Goal: Find specific page/section: Find specific page/section

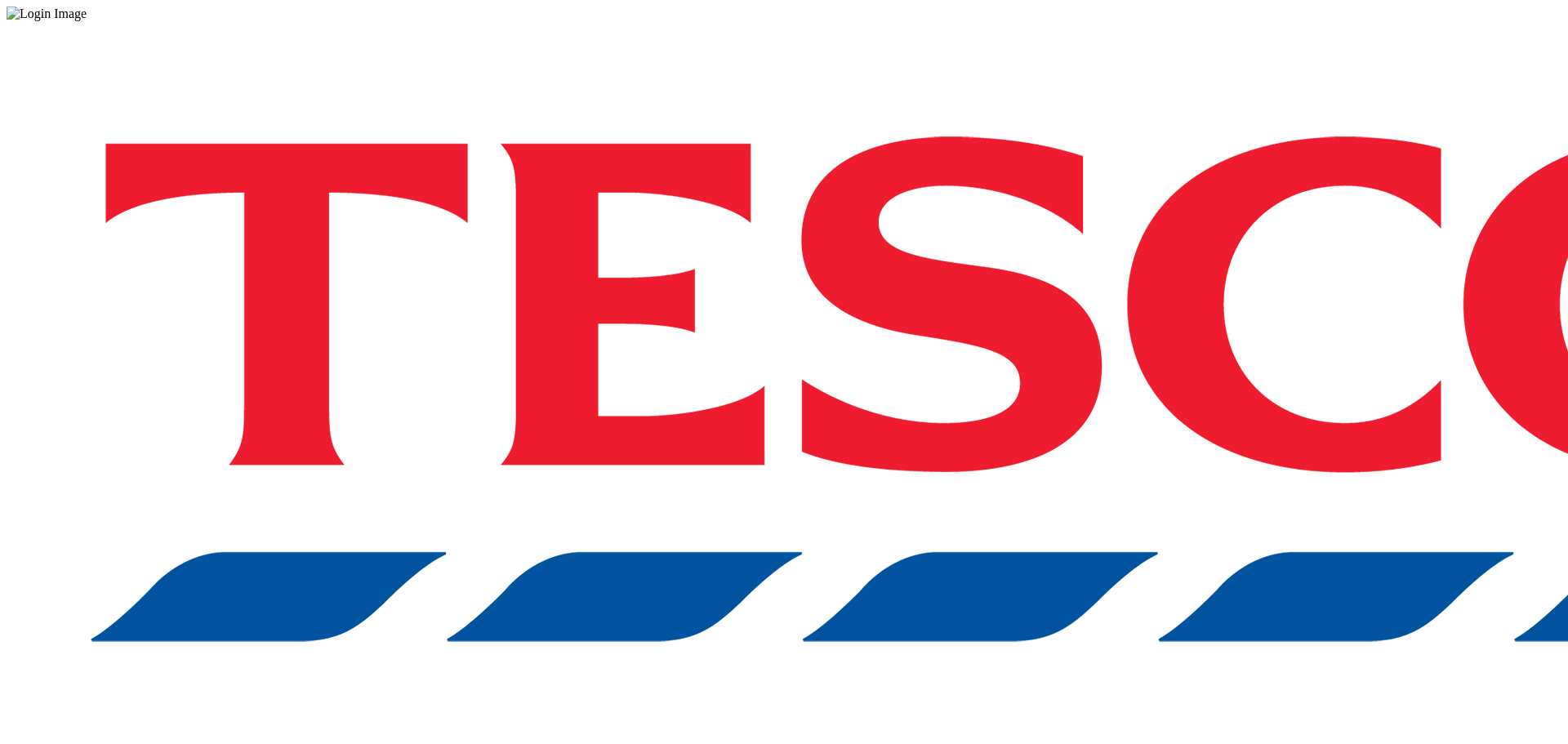
drag, startPoint x: 0, startPoint y: 0, endPoint x: 1144, endPoint y: 426, distance: 1220.7
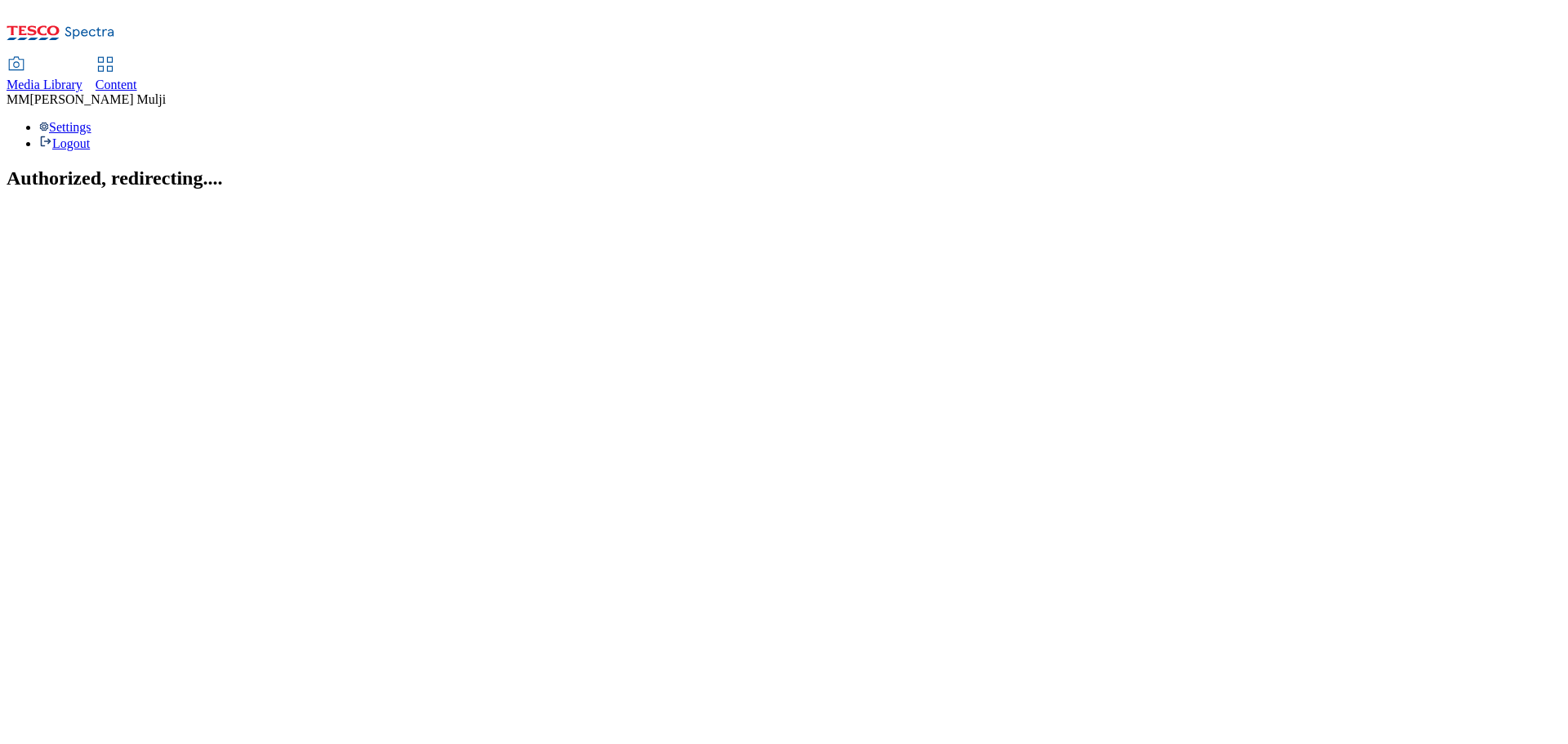
click at [137, 77] on span "Content" at bounding box center [116, 84] width 42 height 14
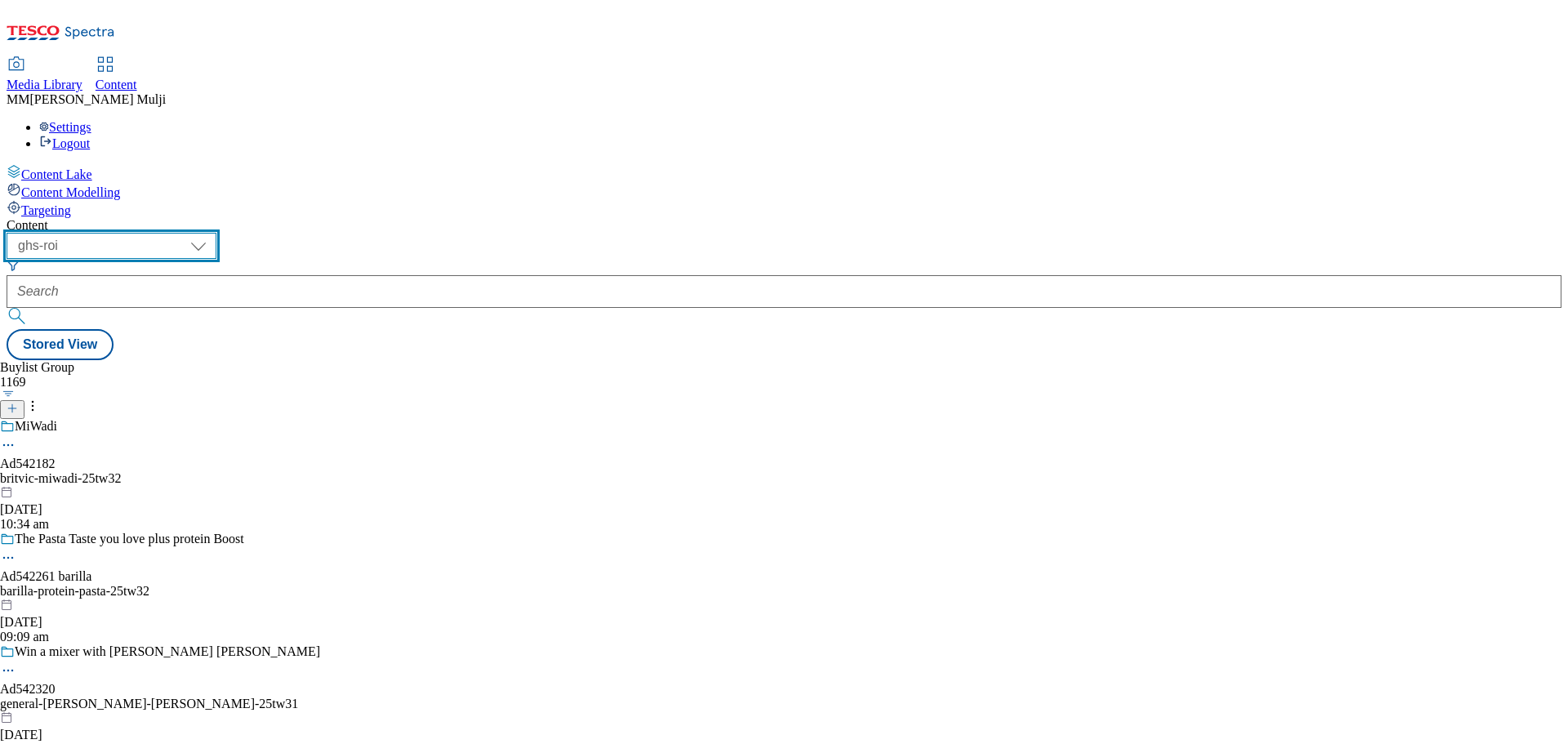
click at [216, 232] on select "ghs-roi ghs-[GEOGRAPHIC_DATA]" at bounding box center [111, 245] width 210 height 26
select select "ghs-[GEOGRAPHIC_DATA]"
click at [213, 232] on select "ghs-roi ghs-[GEOGRAPHIC_DATA]" at bounding box center [111, 245] width 210 height 26
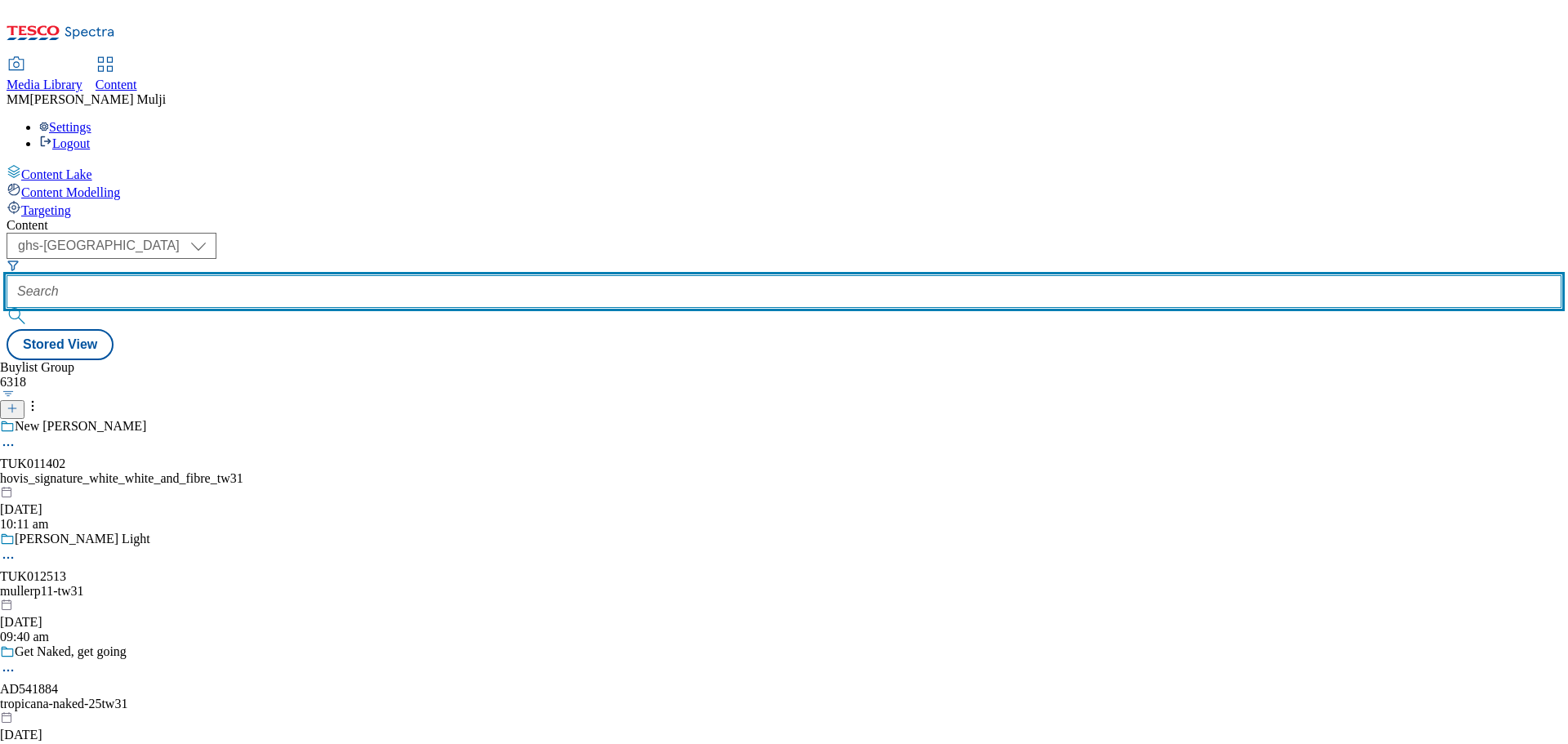
click at [394, 275] on input "text" at bounding box center [784, 291] width 1554 height 33
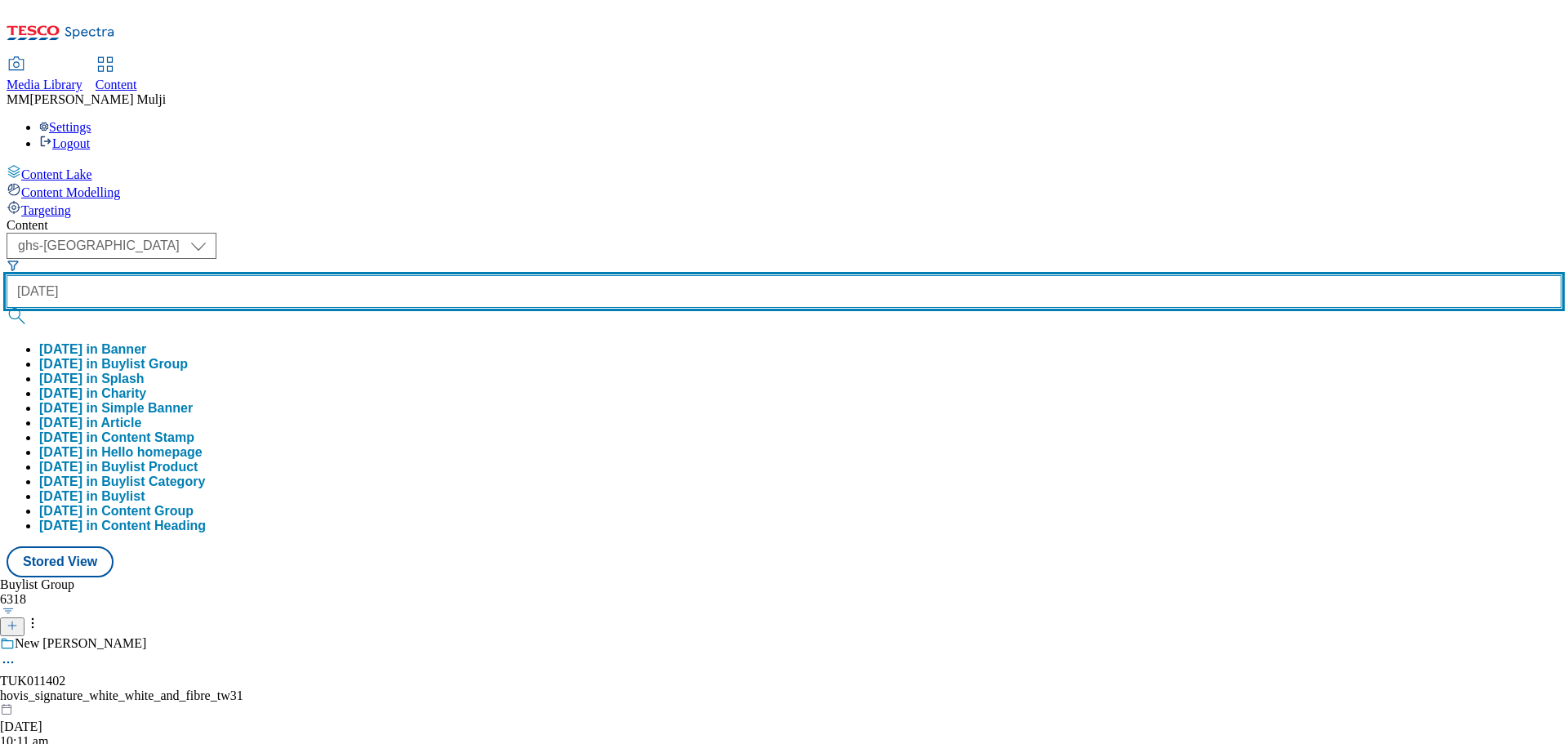
type input "[DATE]"
click at [7, 308] on button "submit" at bounding box center [18, 316] width 23 height 16
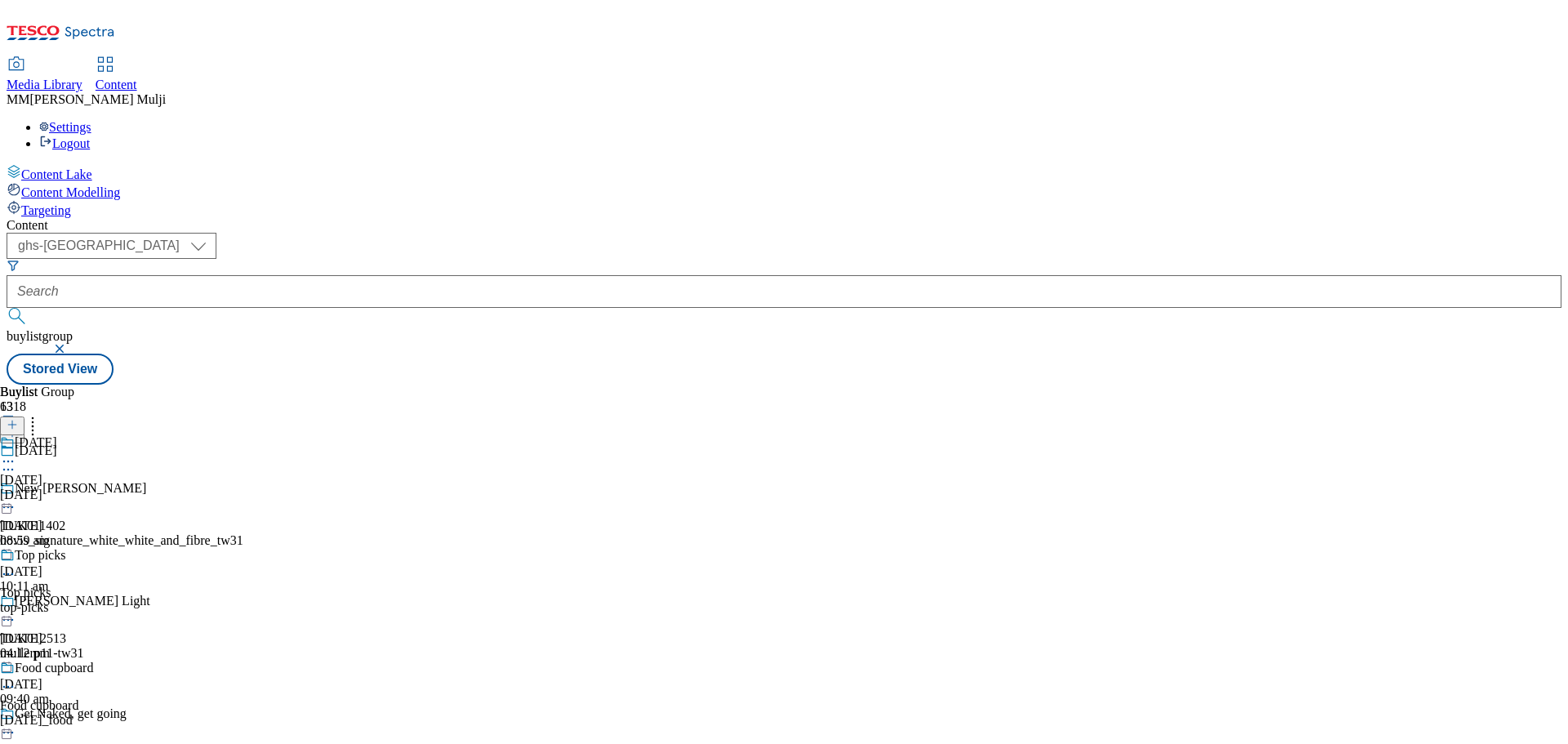
scroll to position [1711, 0]
click at [89, 488] on div "f-and-f" at bounding box center [45, 495] width 89 height 15
